Goal: Navigation & Orientation: Find specific page/section

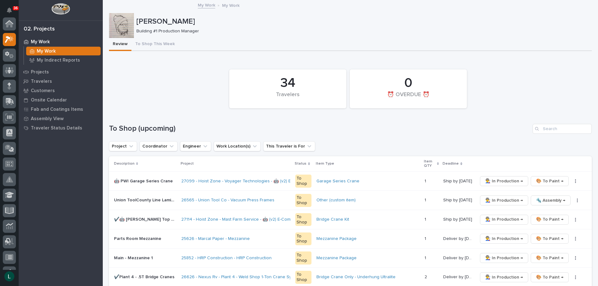
scroll to position [16, 0]
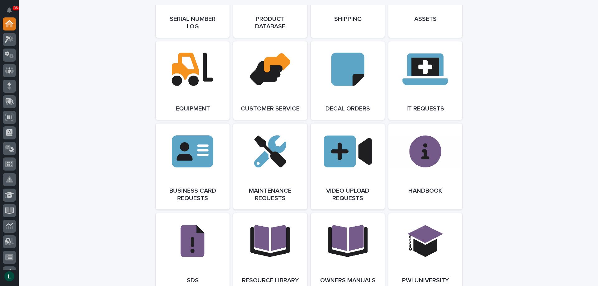
scroll to position [996, 0]
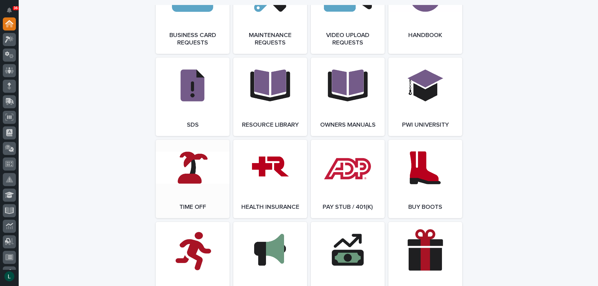
click at [185, 181] on link "Open Link" at bounding box center [193, 179] width 74 height 78
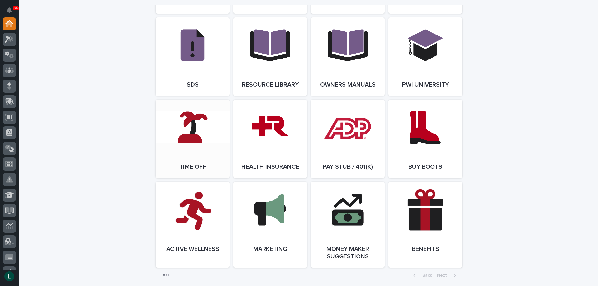
scroll to position [1089, 0]
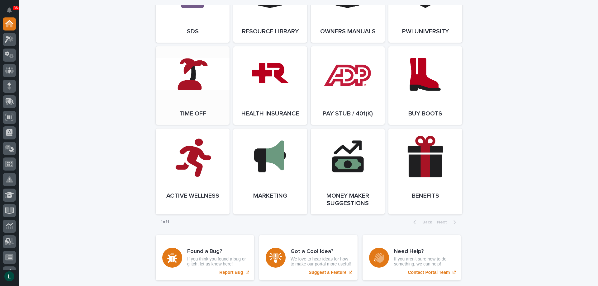
click at [189, 88] on span "Open Link" at bounding box center [192, 85] width 20 height 4
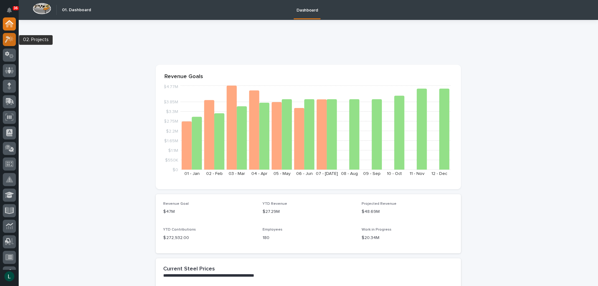
click at [10, 39] on icon at bounding box center [9, 39] width 9 height 7
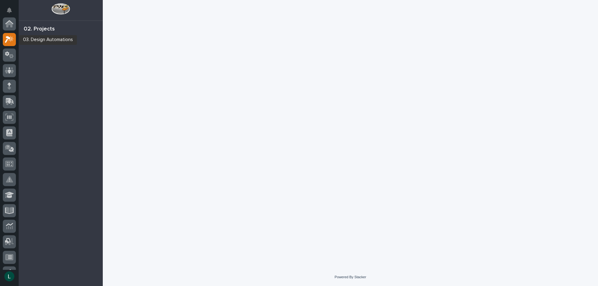
scroll to position [16, 0]
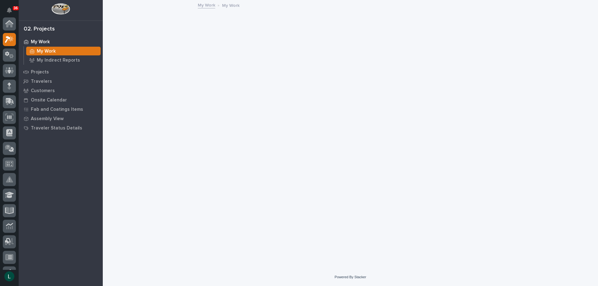
scroll to position [16, 0]
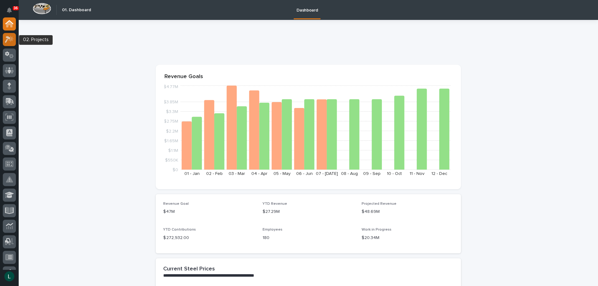
click at [8, 38] on icon at bounding box center [8, 39] width 6 height 7
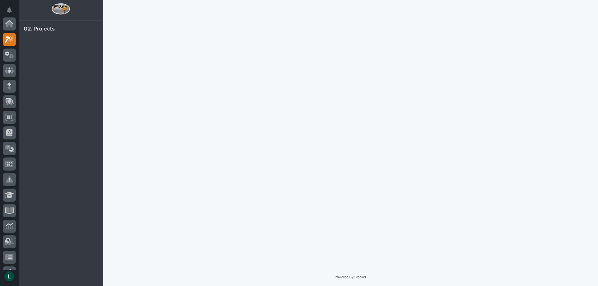
scroll to position [16, 0]
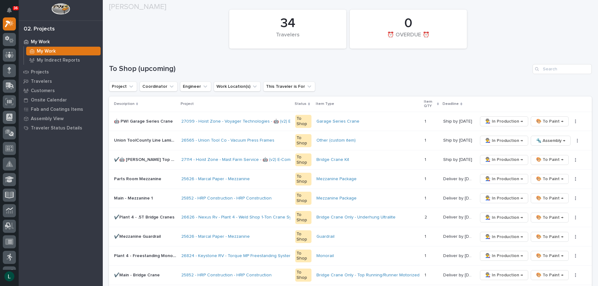
scroll to position [62, 0]
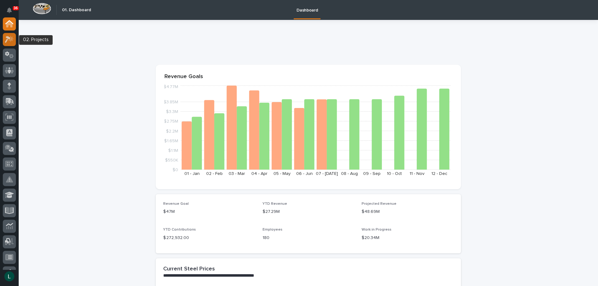
click at [10, 38] on icon at bounding box center [8, 39] width 6 height 7
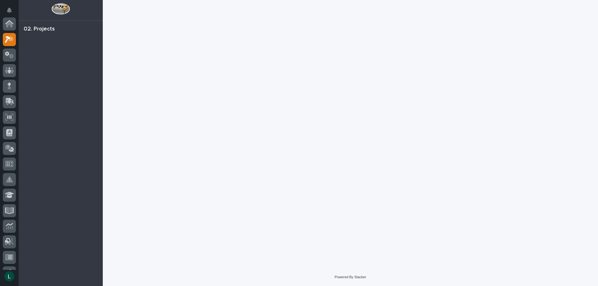
scroll to position [16, 0]
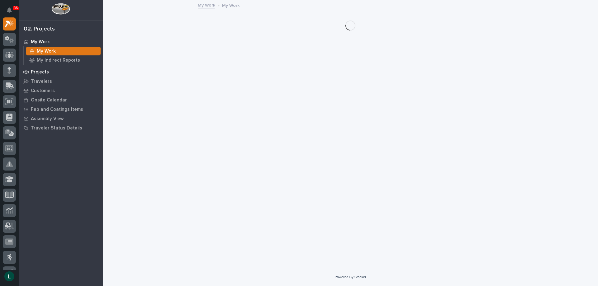
click at [40, 71] on p "Projects" at bounding box center [40, 72] width 18 height 6
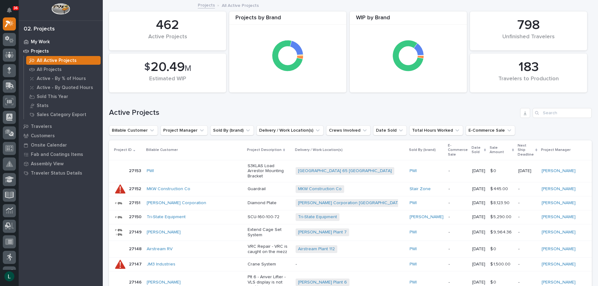
click at [46, 40] on p "My Work" at bounding box center [40, 42] width 19 height 6
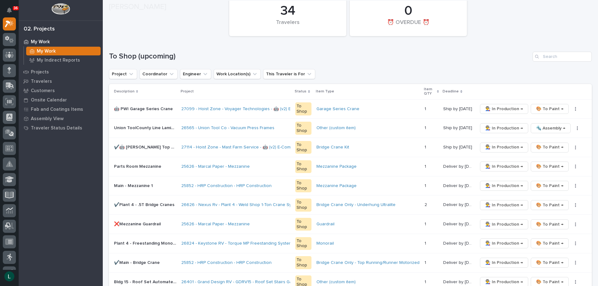
scroll to position [93, 0]
